Goal: Task Accomplishment & Management: Manage account settings

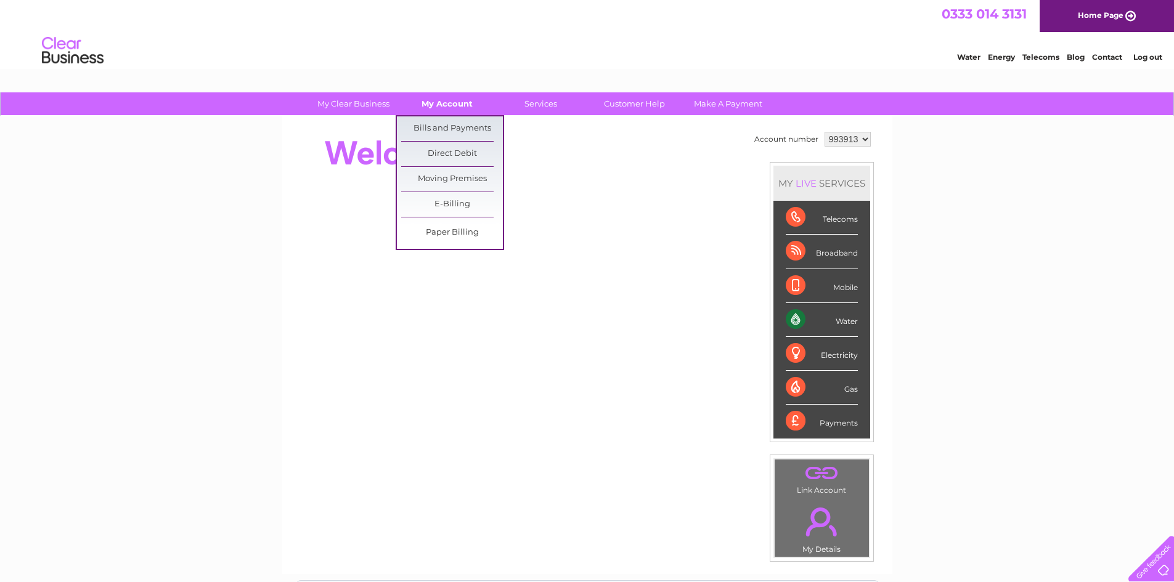
click at [438, 100] on link "My Account" at bounding box center [447, 103] width 102 height 23
click at [440, 123] on link "Bills and Payments" at bounding box center [452, 128] width 102 height 25
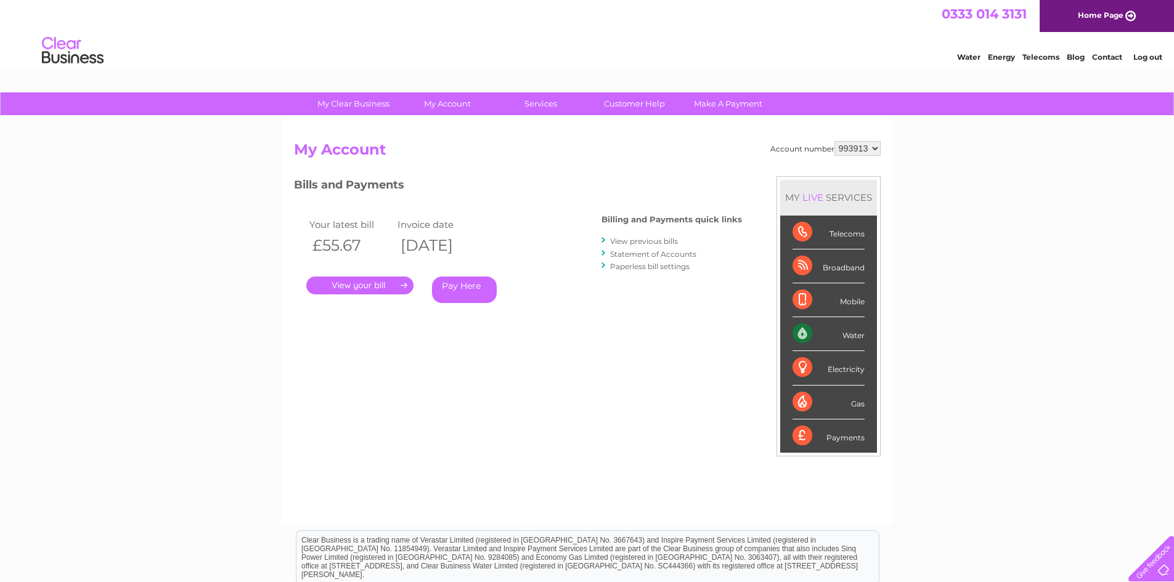
click at [362, 286] on link "." at bounding box center [359, 286] width 107 height 18
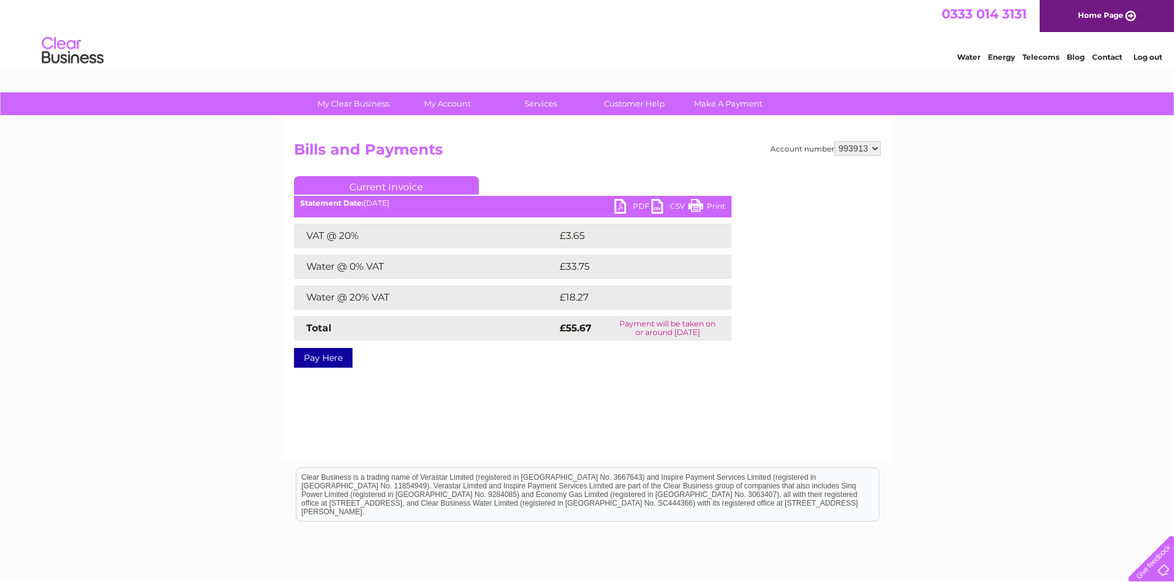
click at [620, 203] on link "PDF" at bounding box center [632, 208] width 37 height 18
